Goal: Task Accomplishment & Management: Use online tool/utility

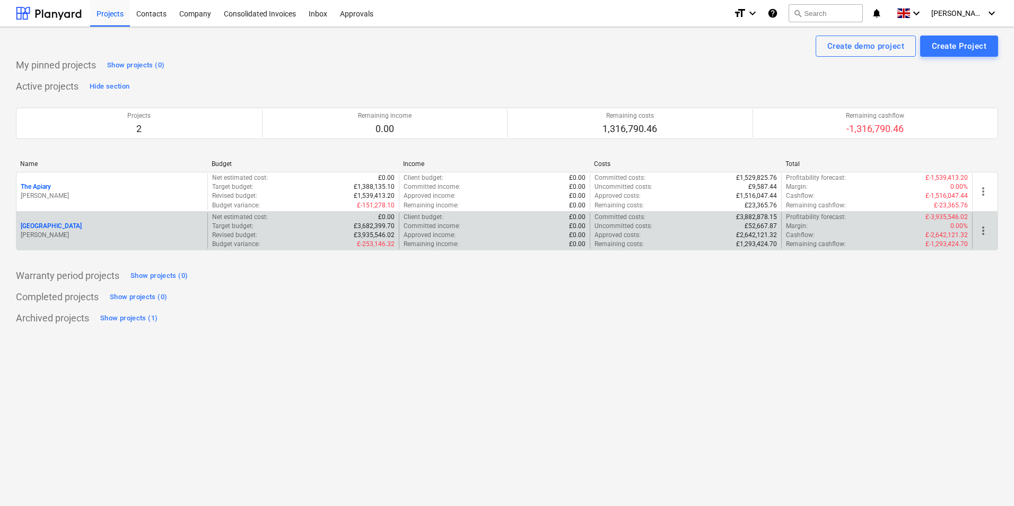
click at [106, 236] on p "[PERSON_NAME]" at bounding box center [112, 235] width 182 height 9
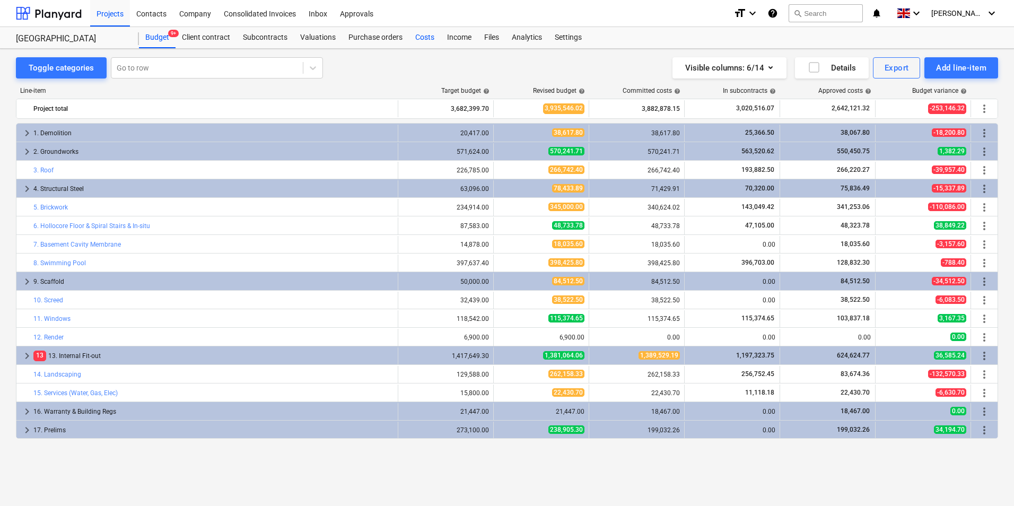
click at [422, 36] on div "Costs" at bounding box center [425, 37] width 32 height 21
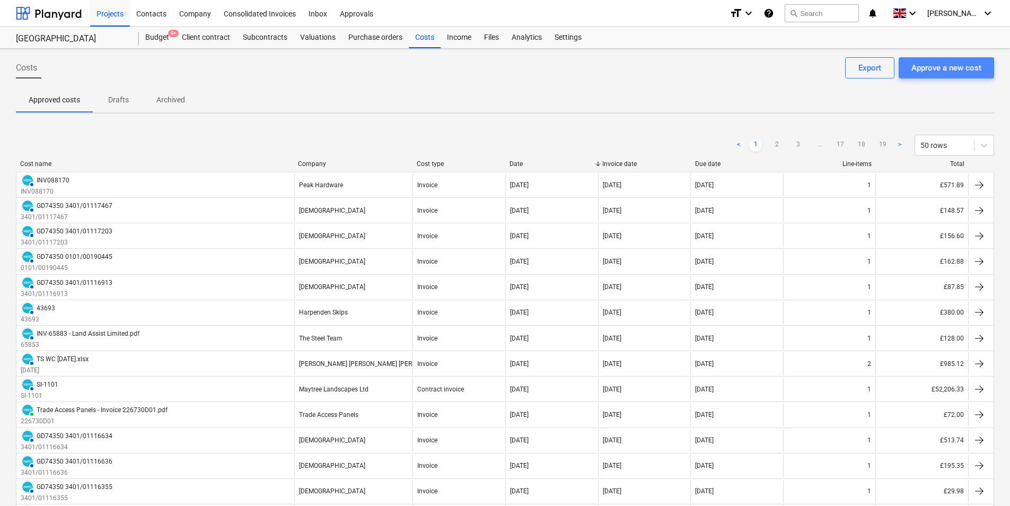
click at [968, 64] on div "Approve a new cost" at bounding box center [946, 68] width 70 height 14
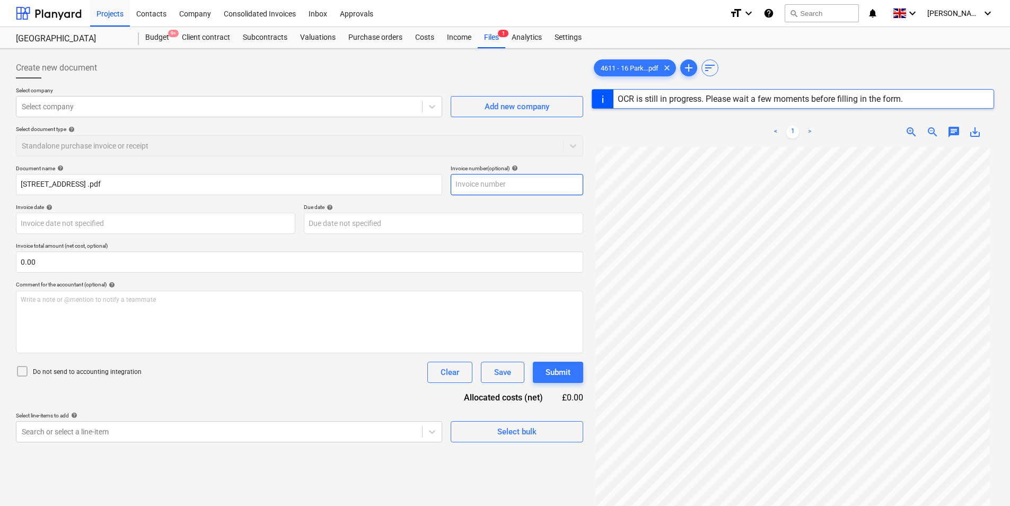
type input "4611"
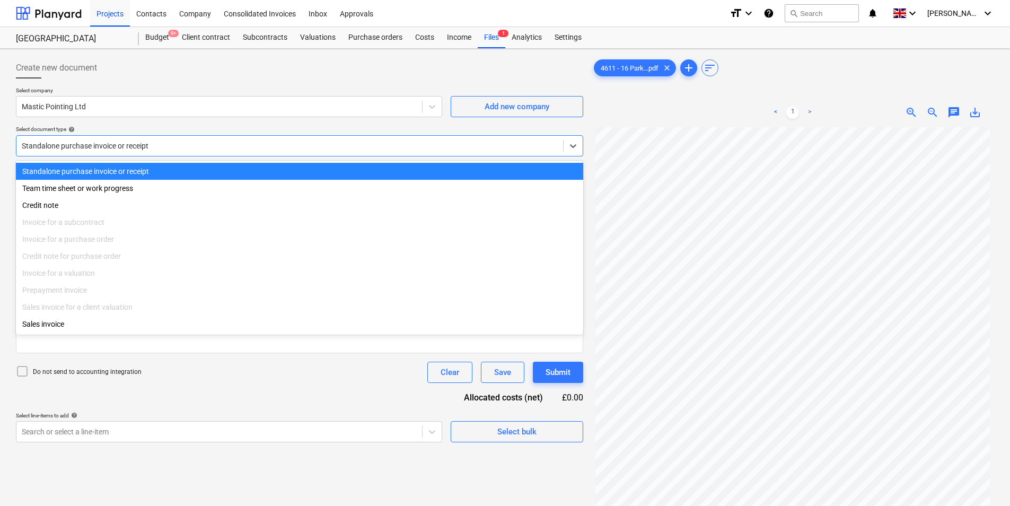
click at [65, 148] on div at bounding box center [290, 146] width 536 height 11
click at [67, 148] on div at bounding box center [290, 146] width 536 height 11
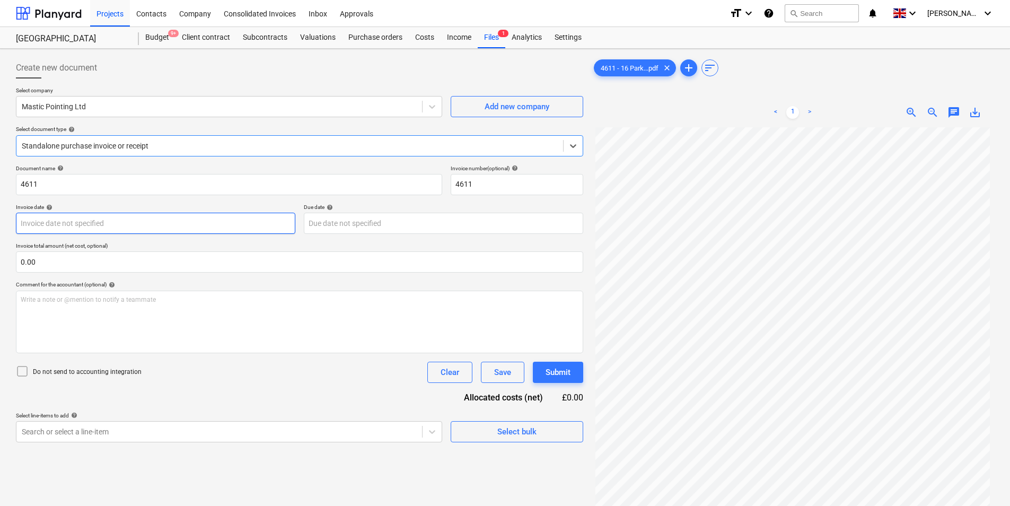
click at [91, 223] on body "Projects Contacts Company Consolidated Invoices Inbox Approvals format_size key…" at bounding box center [505, 253] width 1010 height 506
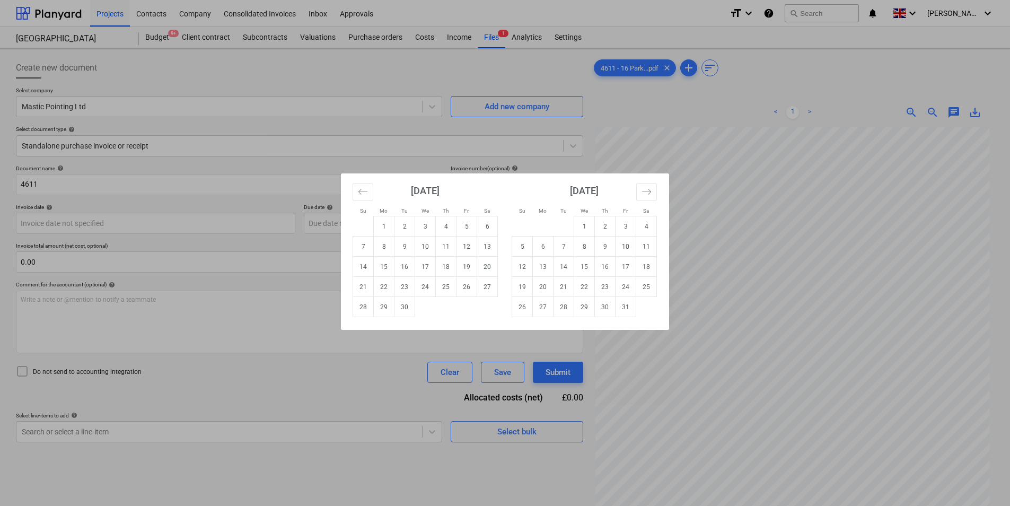
drag, startPoint x: 407, startPoint y: 287, endPoint x: 388, endPoint y: 288, distance: 19.1
click at [407, 288] on td "23" at bounding box center [404, 287] width 21 height 20
type input "[DATE]"
click at [330, 225] on body "Projects Contacts Company Consolidated Invoices Inbox Approvals format_size key…" at bounding box center [505, 253] width 1010 height 506
click at [565, 287] on td "21" at bounding box center [564, 287] width 21 height 20
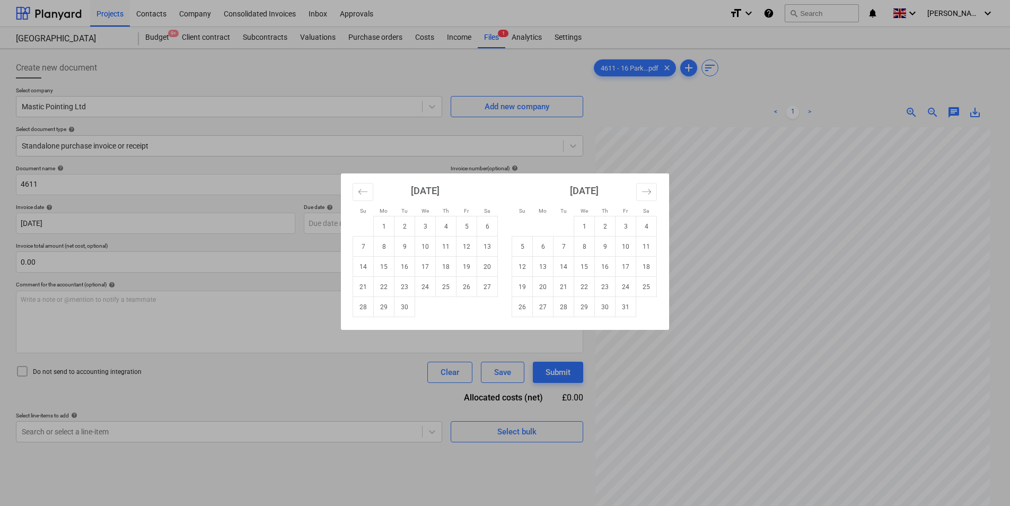
type input "[DATE]"
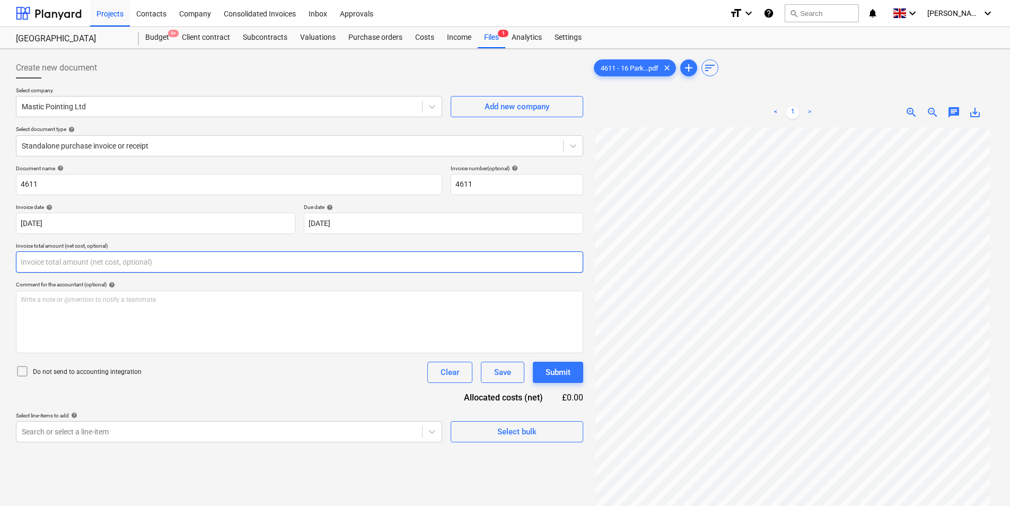
click at [135, 257] on input "text" at bounding box center [299, 261] width 567 height 21
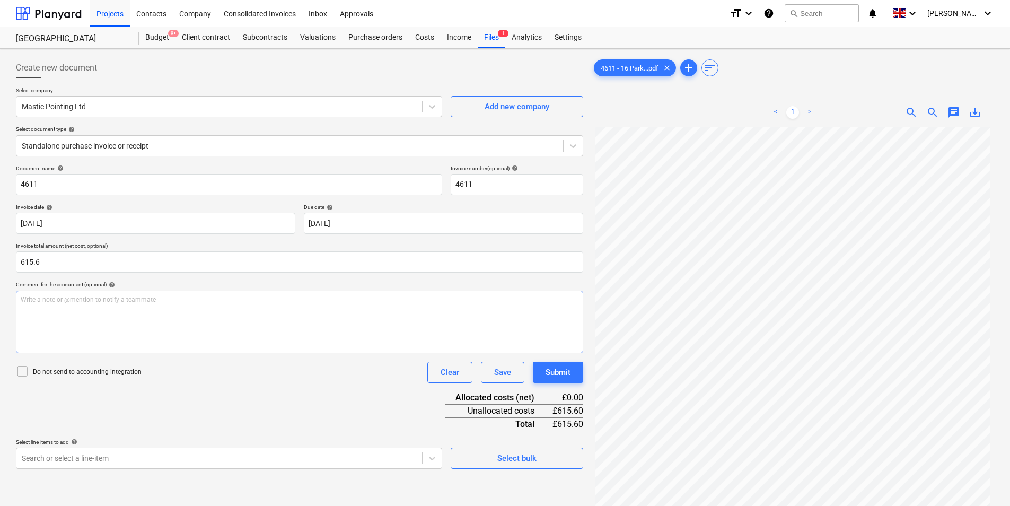
type input "615.60"
click at [125, 306] on div "Write a note or @mention to notify a teammate [PERSON_NAME]" at bounding box center [299, 322] width 567 height 63
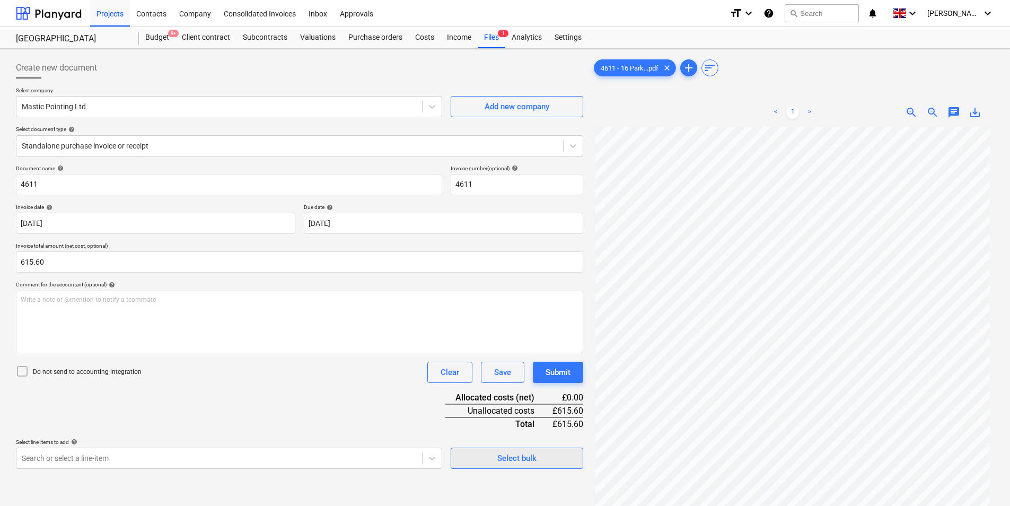
click at [521, 450] on button "Select bulk" at bounding box center [517, 458] width 133 height 21
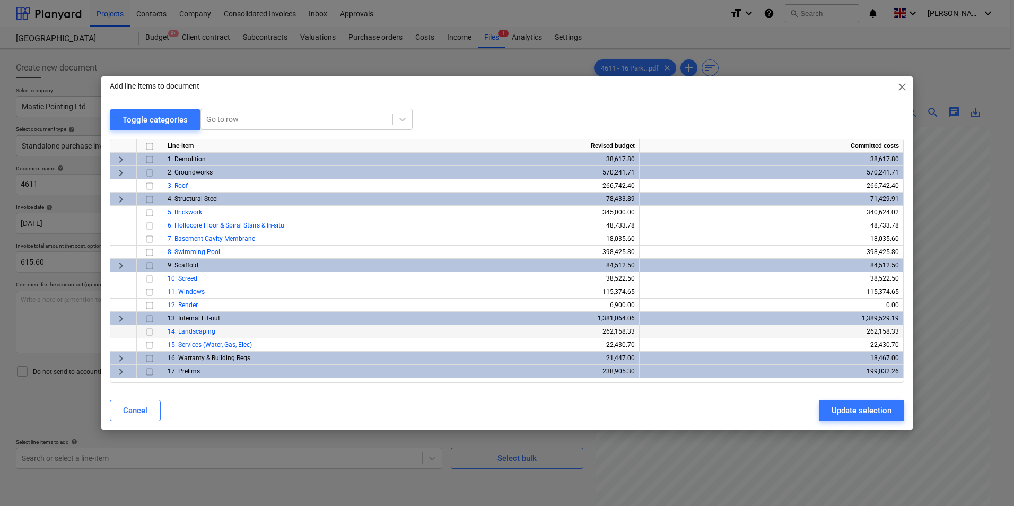
click at [112, 322] on div "keyboard_arrow_right" at bounding box center [123, 318] width 27 height 13
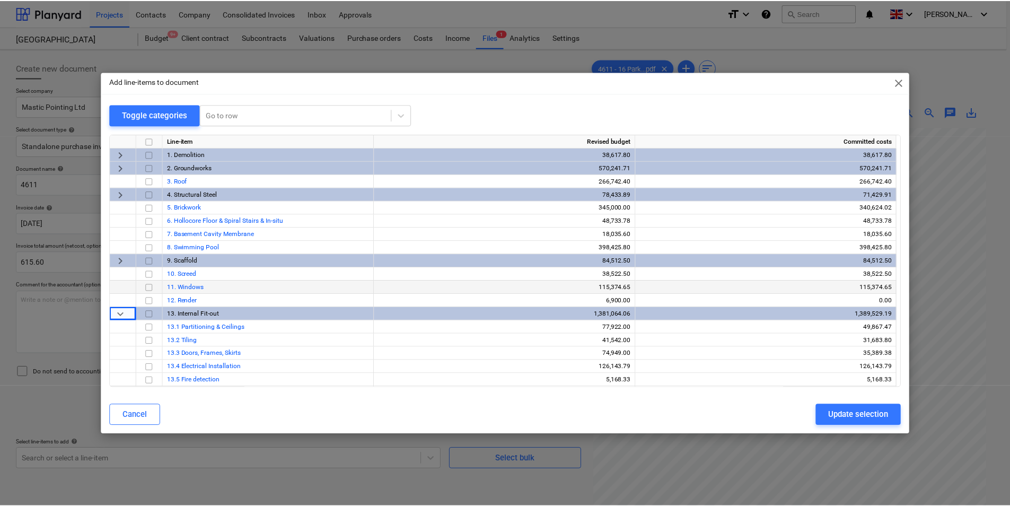
scroll to position [248, 0]
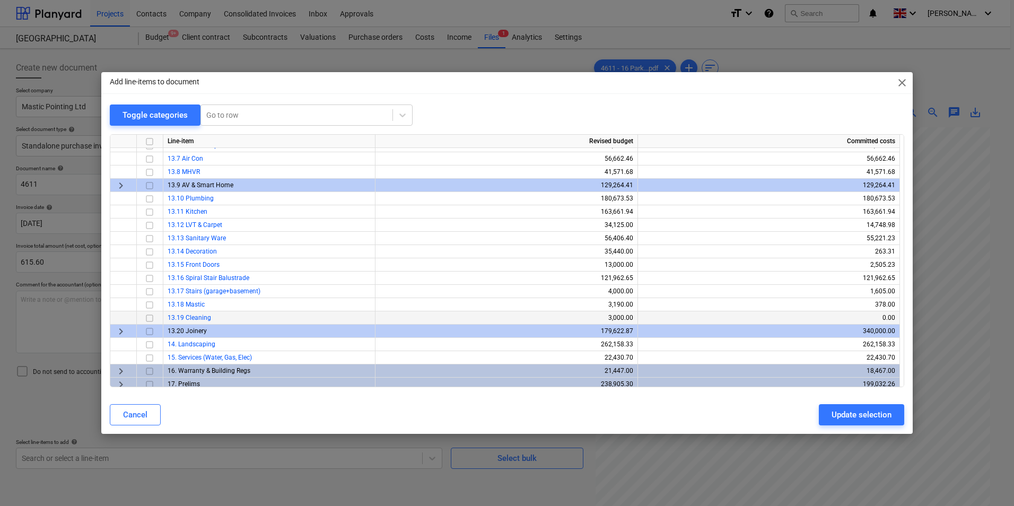
drag, startPoint x: 150, startPoint y: 304, endPoint x: 184, endPoint y: 312, distance: 35.0
click at [150, 305] on input "checkbox" at bounding box center [149, 305] width 13 height 13
click at [878, 414] on div "Update selection" at bounding box center [861, 415] width 60 height 14
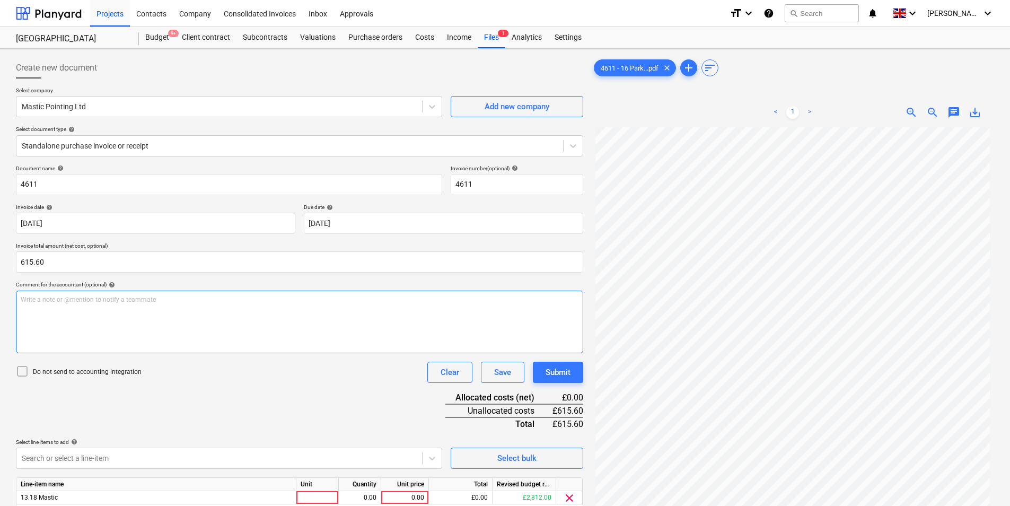
click at [51, 312] on div "Write a note or @mention to notify a teammate [PERSON_NAME]" at bounding box center [299, 322] width 567 height 63
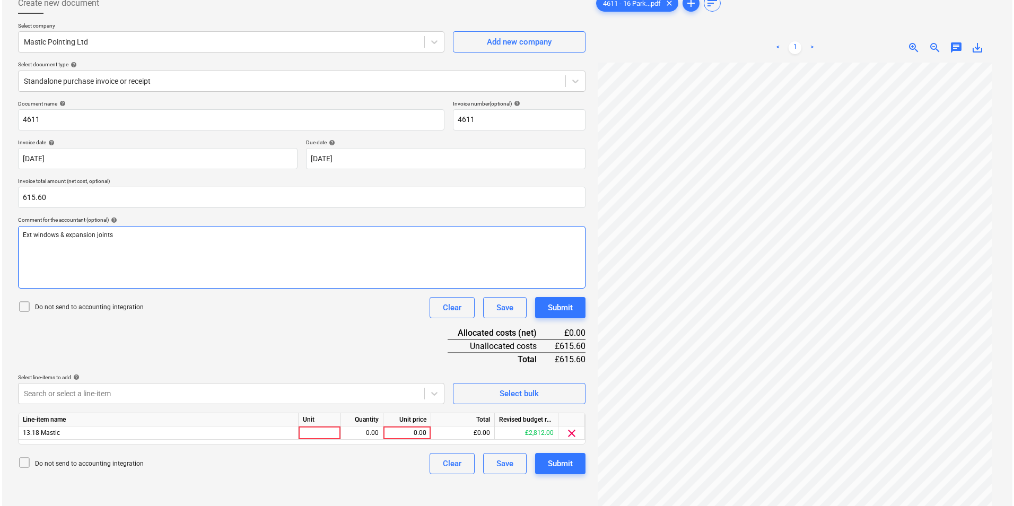
scroll to position [106, 0]
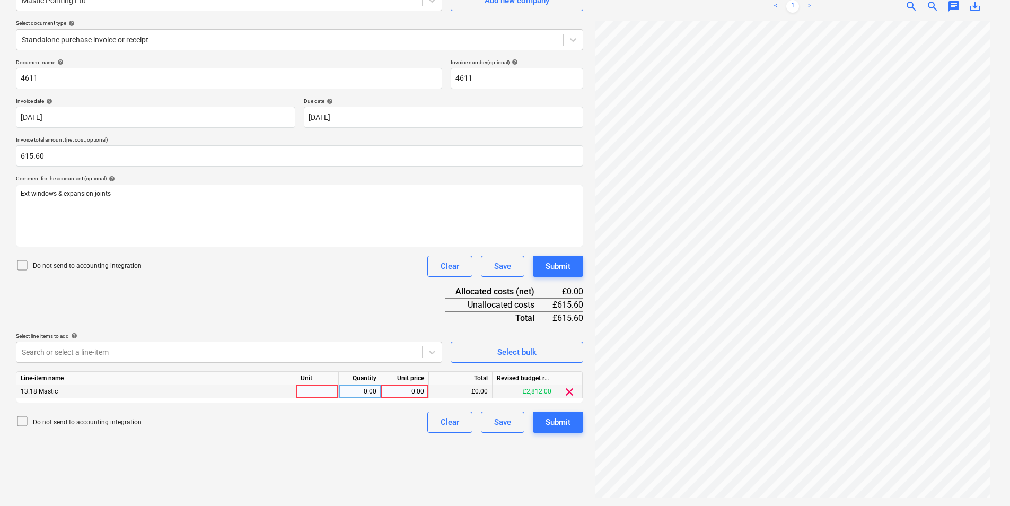
click at [314, 389] on div at bounding box center [317, 391] width 42 height 13
type input "ea"
type input "615.6"
click at [557, 414] on button "Submit" at bounding box center [558, 421] width 50 height 21
